Goal: Transaction & Acquisition: Purchase product/service

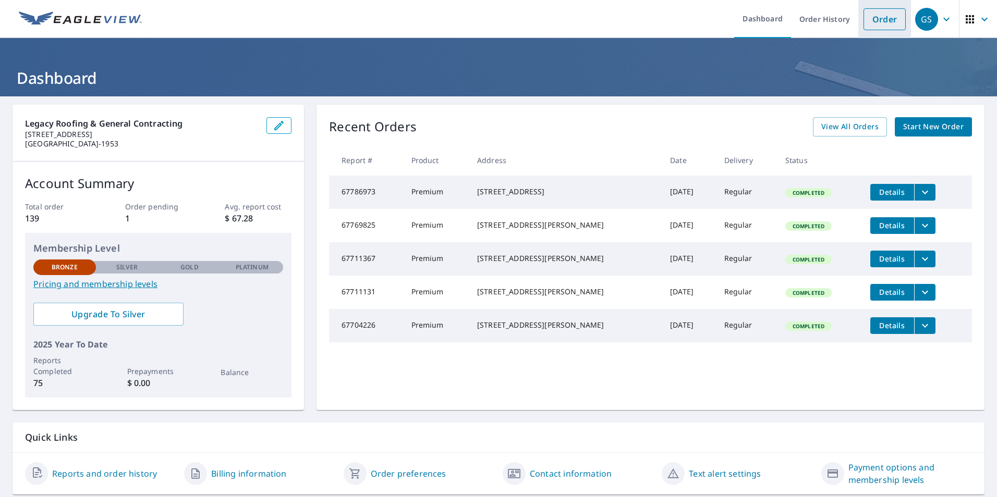
click at [863, 23] on link "Order" at bounding box center [884, 19] width 42 height 22
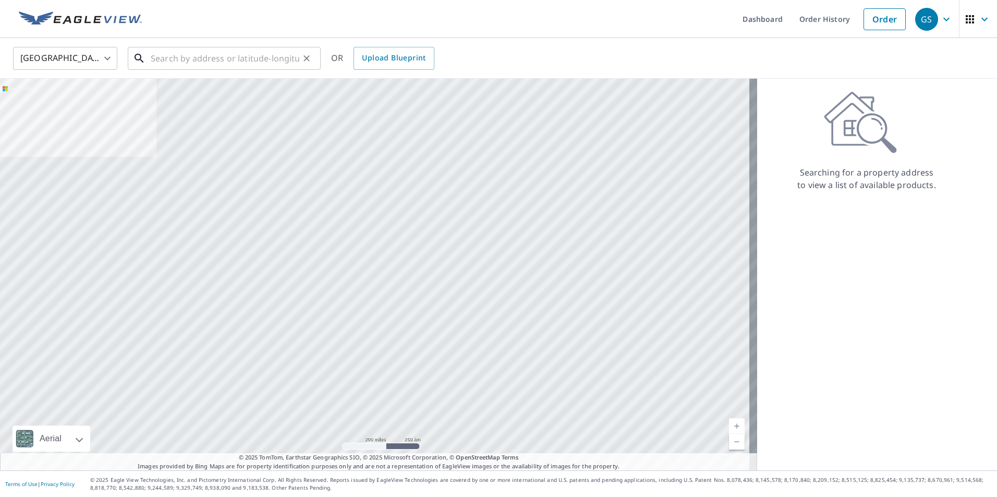
click at [241, 66] on input "text" at bounding box center [225, 58] width 149 height 29
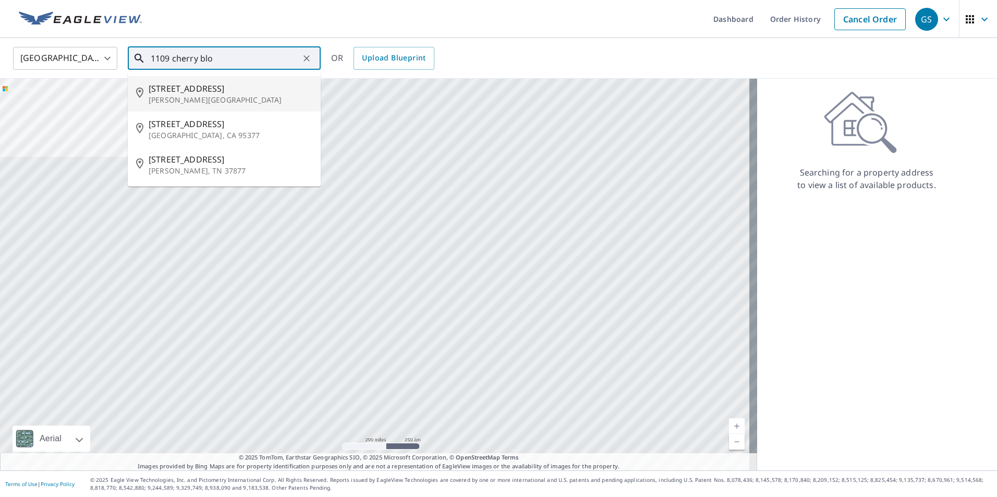
click at [245, 91] on span "[STREET_ADDRESS]" at bounding box center [231, 88] width 164 height 13
type input "[STREET_ADDRESS][PERSON_NAME]"
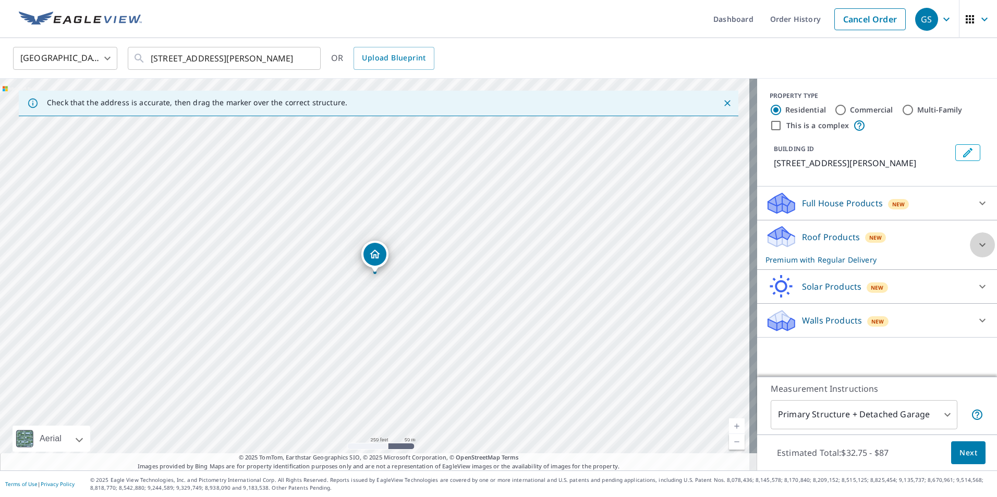
click at [979, 244] on icon at bounding box center [982, 245] width 6 height 4
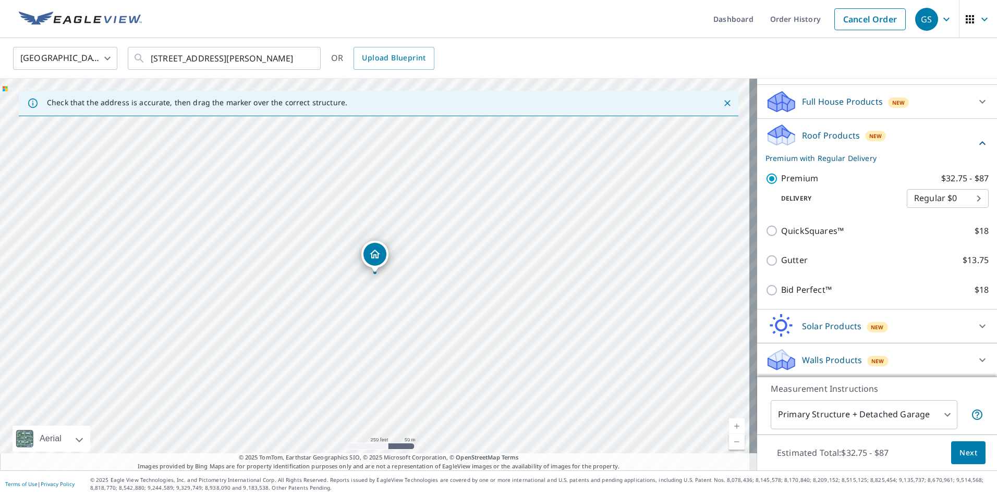
scroll to position [102, 0]
click at [964, 447] on span "Next" at bounding box center [968, 453] width 18 height 13
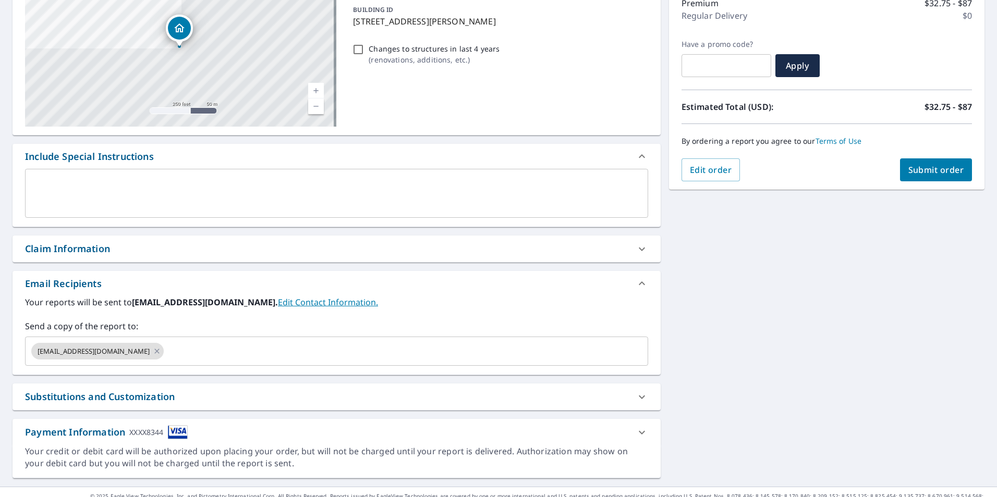
scroll to position [159, 0]
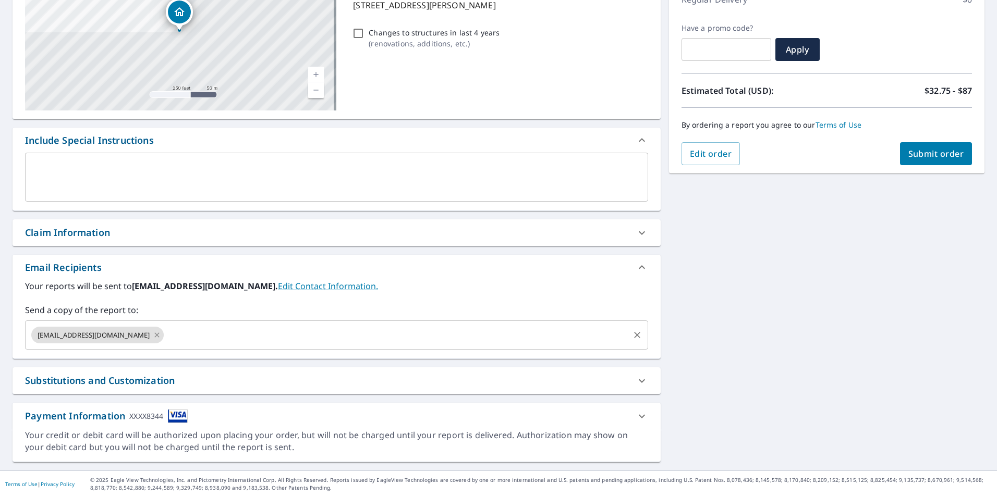
click at [155, 336] on icon at bounding box center [157, 335] width 5 height 5
click at [145, 336] on input "text" at bounding box center [329, 335] width 598 height 20
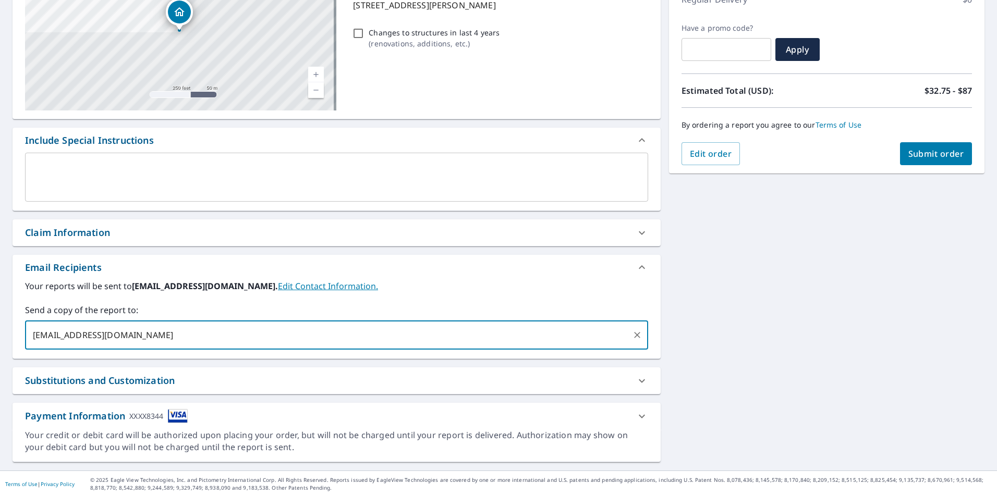
type input "[EMAIL_ADDRESS][DOMAIN_NAME]"
click at [933, 160] on button "Submit order" at bounding box center [936, 153] width 72 height 23
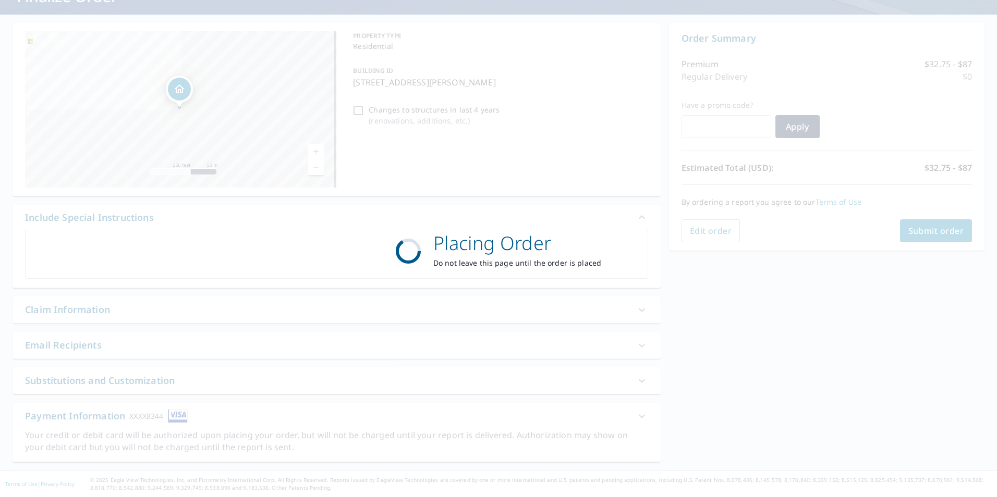
scroll to position [82, 0]
